Goal: Find specific page/section

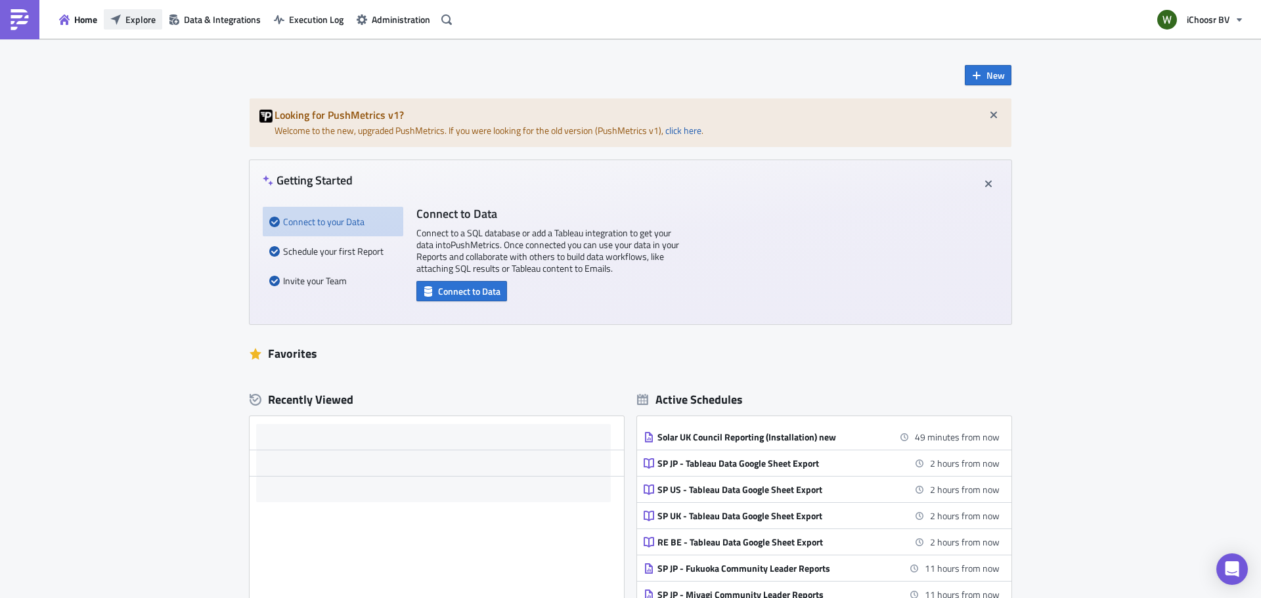
click at [143, 22] on span "Explore" at bounding box center [140, 19] width 30 height 14
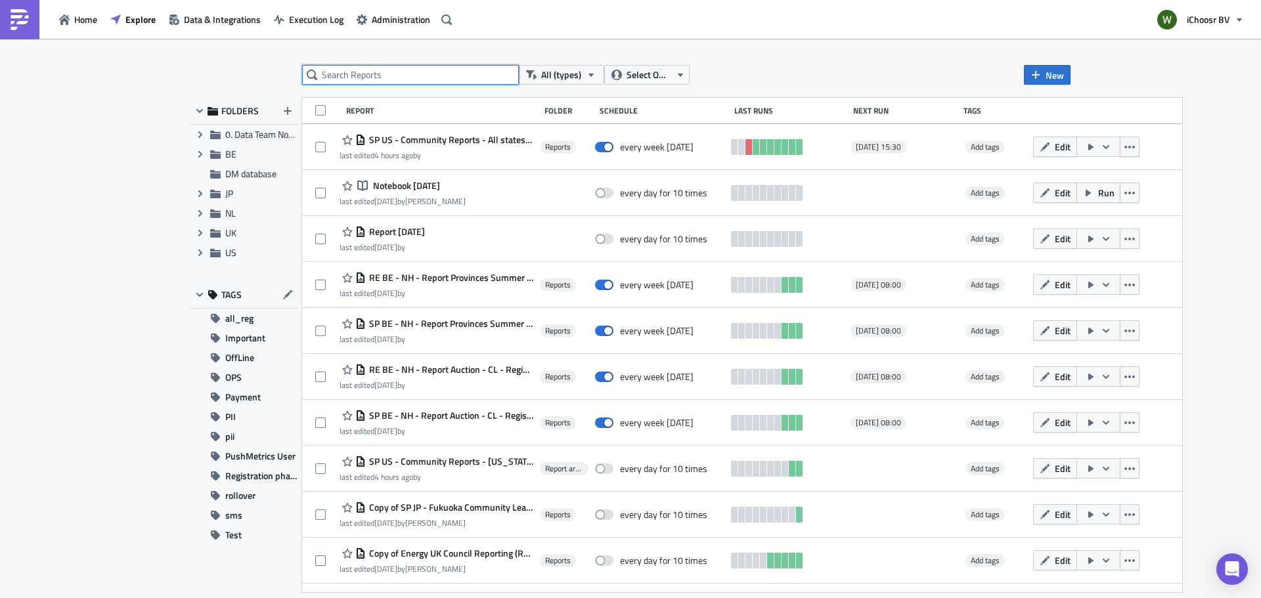
click at [385, 76] on input "text" at bounding box center [410, 75] width 217 height 20
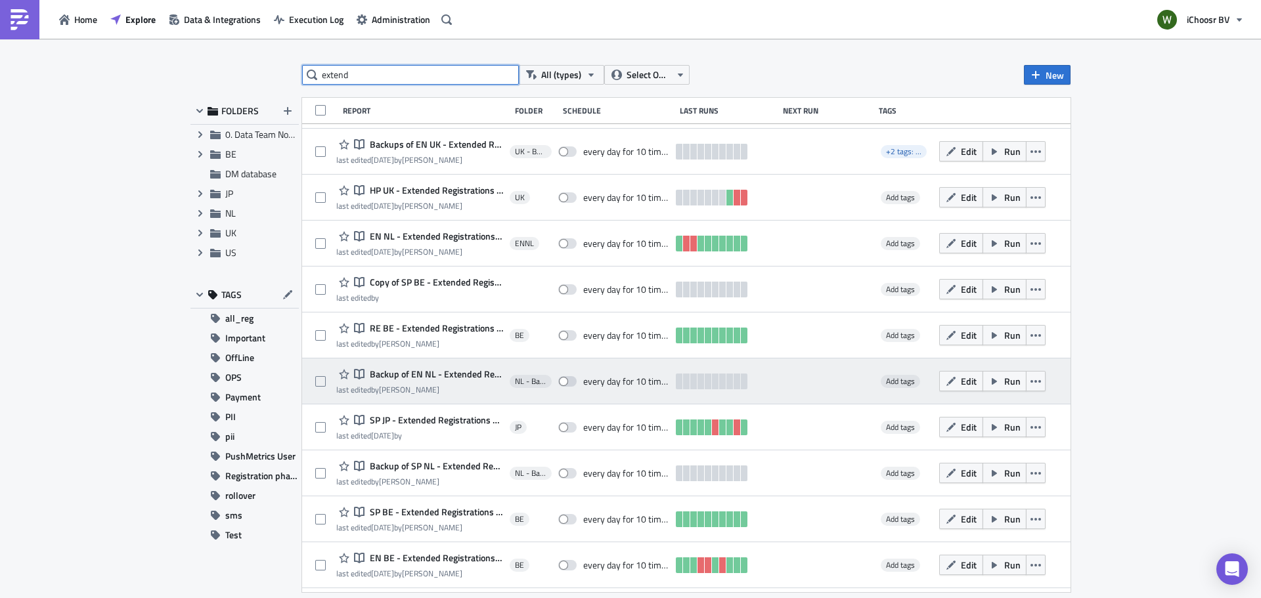
scroll to position [197, 0]
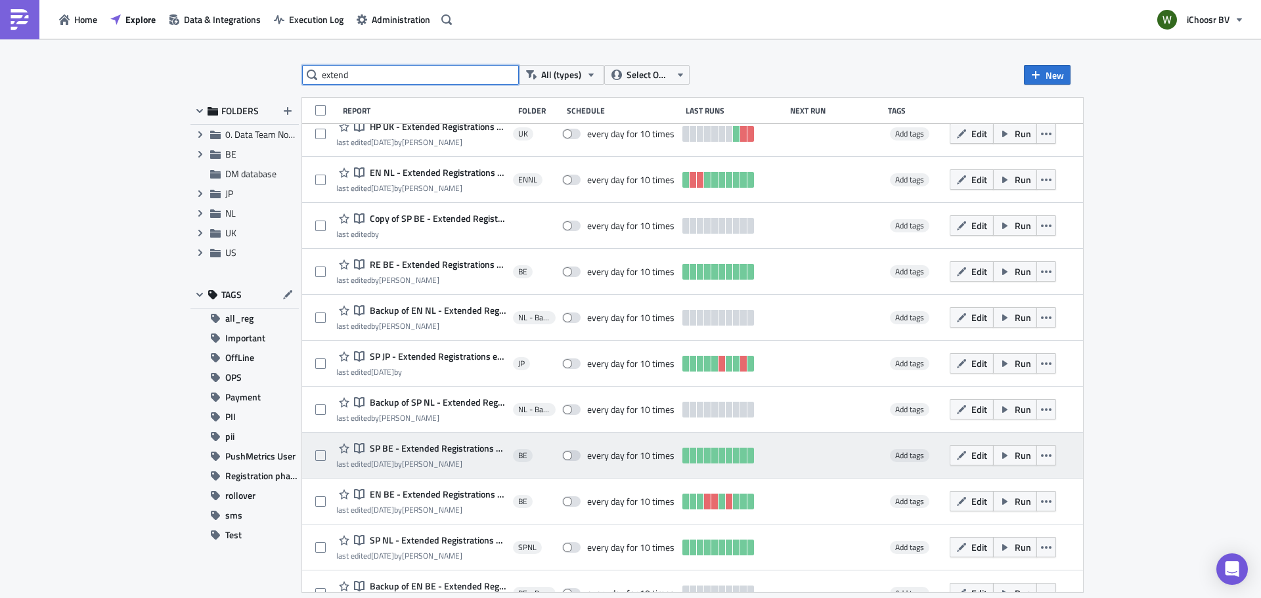
type input "extend"
click at [439, 449] on span "SP BE - Extended Registrations export" at bounding box center [436, 449] width 140 height 12
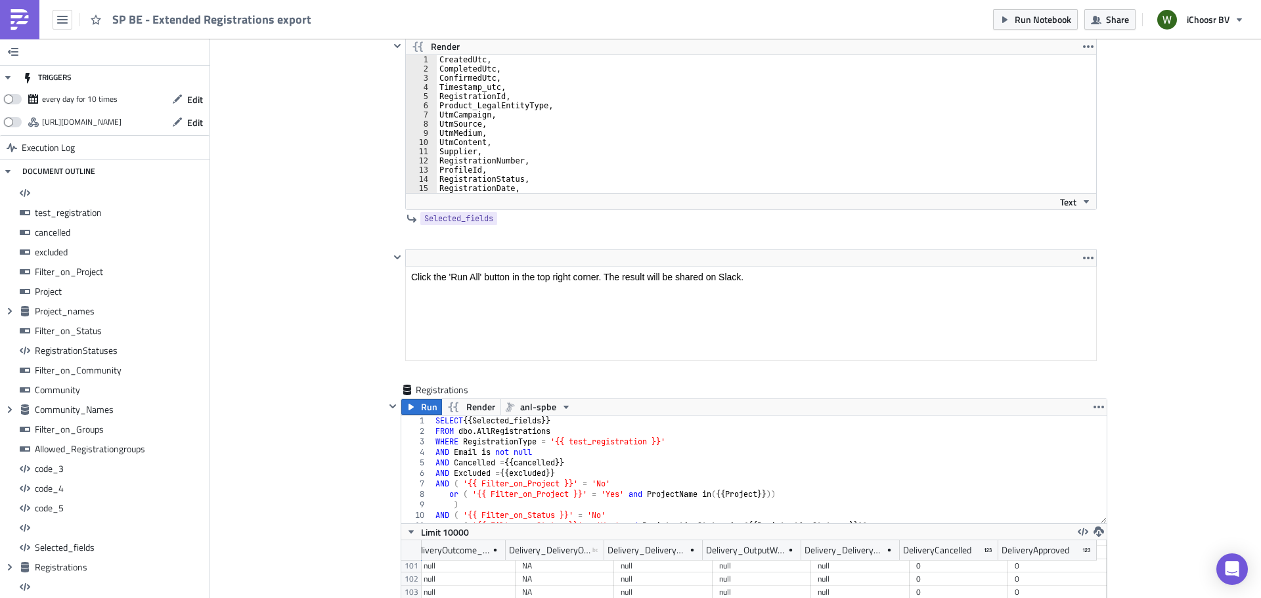
scroll to position [10972, 0]
